Goal: Task Accomplishment & Management: Manage account settings

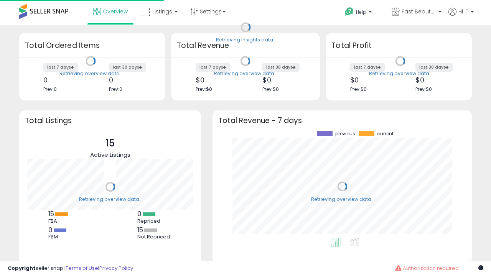
scroll to position [107, 244]
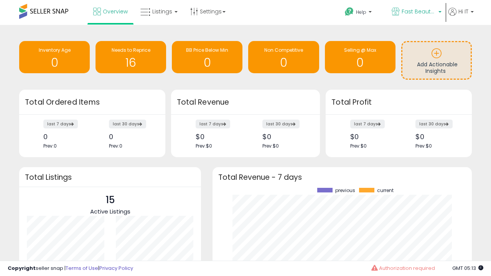
click at [416, 12] on span "Fast Beauty ([GEOGRAPHIC_DATA])" at bounding box center [419, 12] width 35 height 8
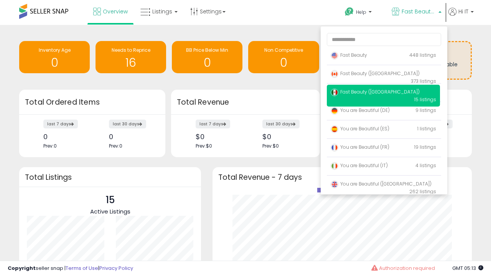
click at [383, 185] on span "You are Beautiful ([GEOGRAPHIC_DATA])" at bounding box center [381, 184] width 101 height 7
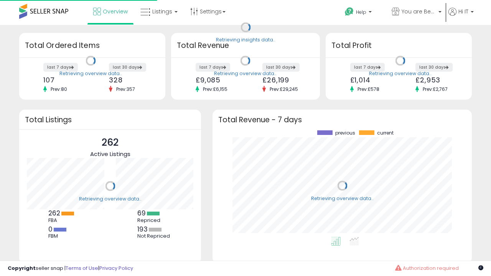
scroll to position [107, 244]
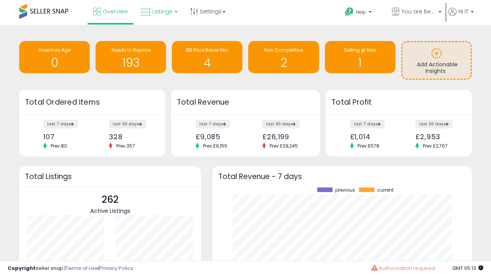
click at [158, 12] on span "Listings" at bounding box center [162, 12] width 20 height 8
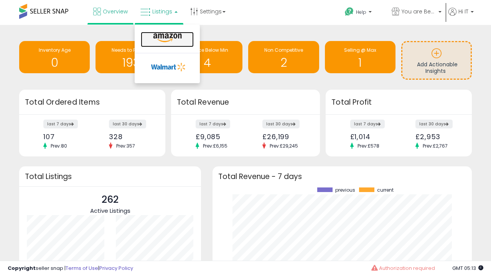
click at [166, 38] on icon at bounding box center [167, 38] width 33 height 10
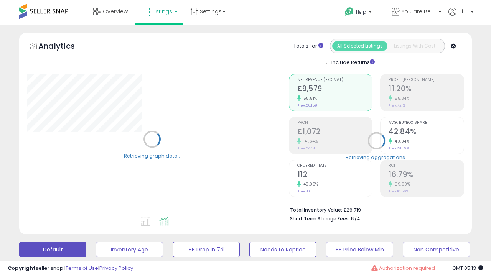
click at [96, 242] on button "All_Inventory" at bounding box center [129, 249] width 67 height 15
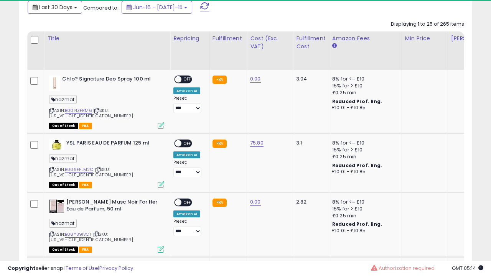
scroll to position [0, 6]
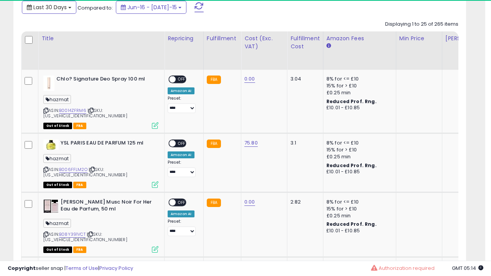
click at [49, 7] on span "Last 30 Days" at bounding box center [49, 7] width 33 height 8
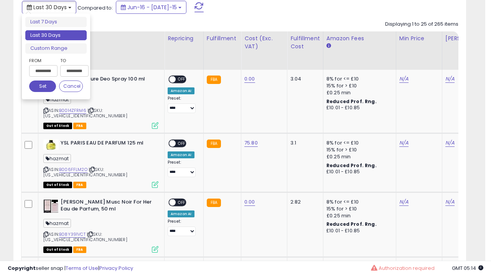
scroll to position [157, 262]
click at [56, 35] on li "Last 30 Days" at bounding box center [55, 35] width 61 height 10
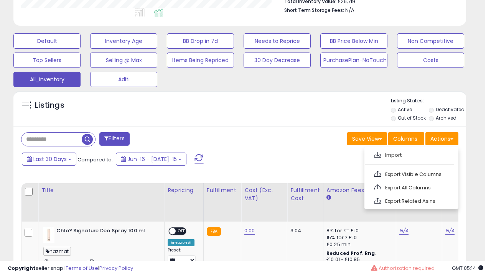
click at [410, 187] on link "Export All Columns" at bounding box center [411, 188] width 84 height 12
